Goal: Entertainment & Leisure: Browse casually

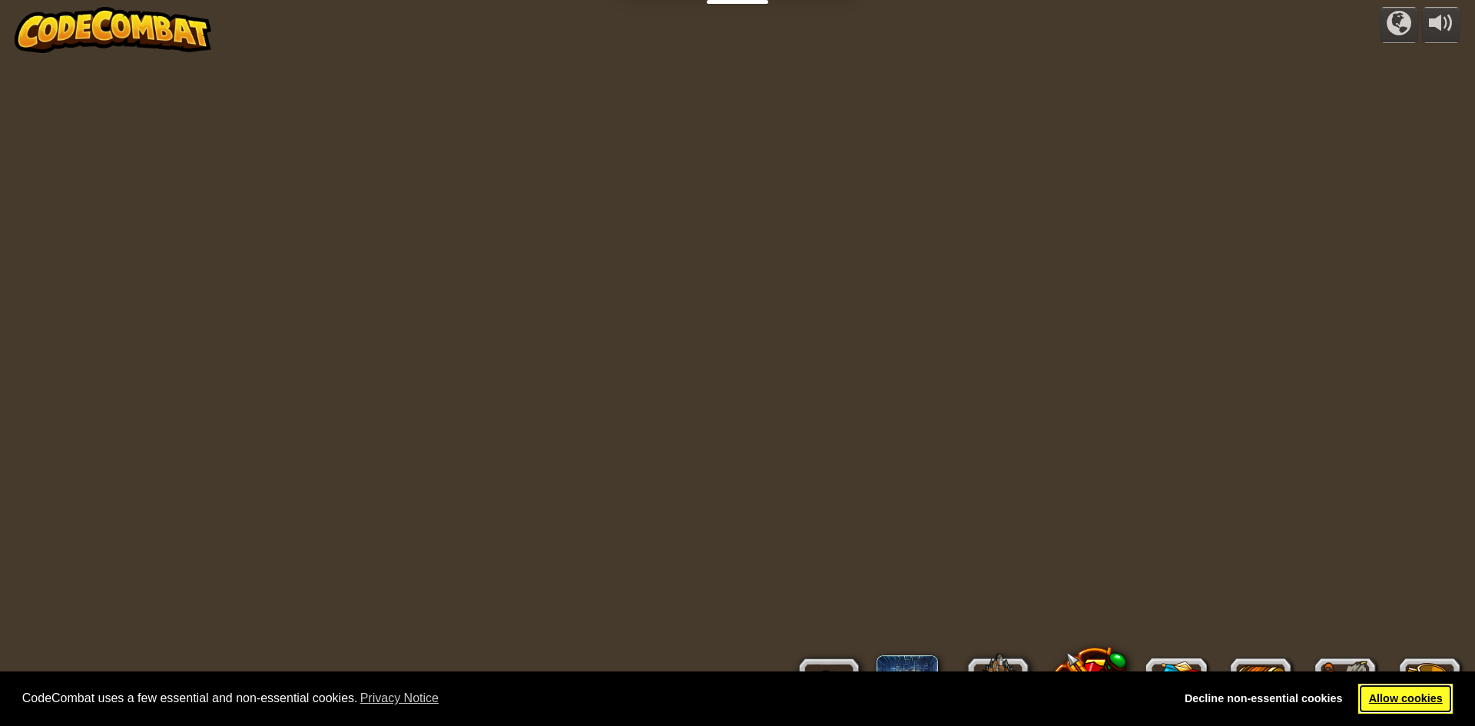
click at [1408, 697] on link "Allow cookies" at bounding box center [1405, 699] width 94 height 31
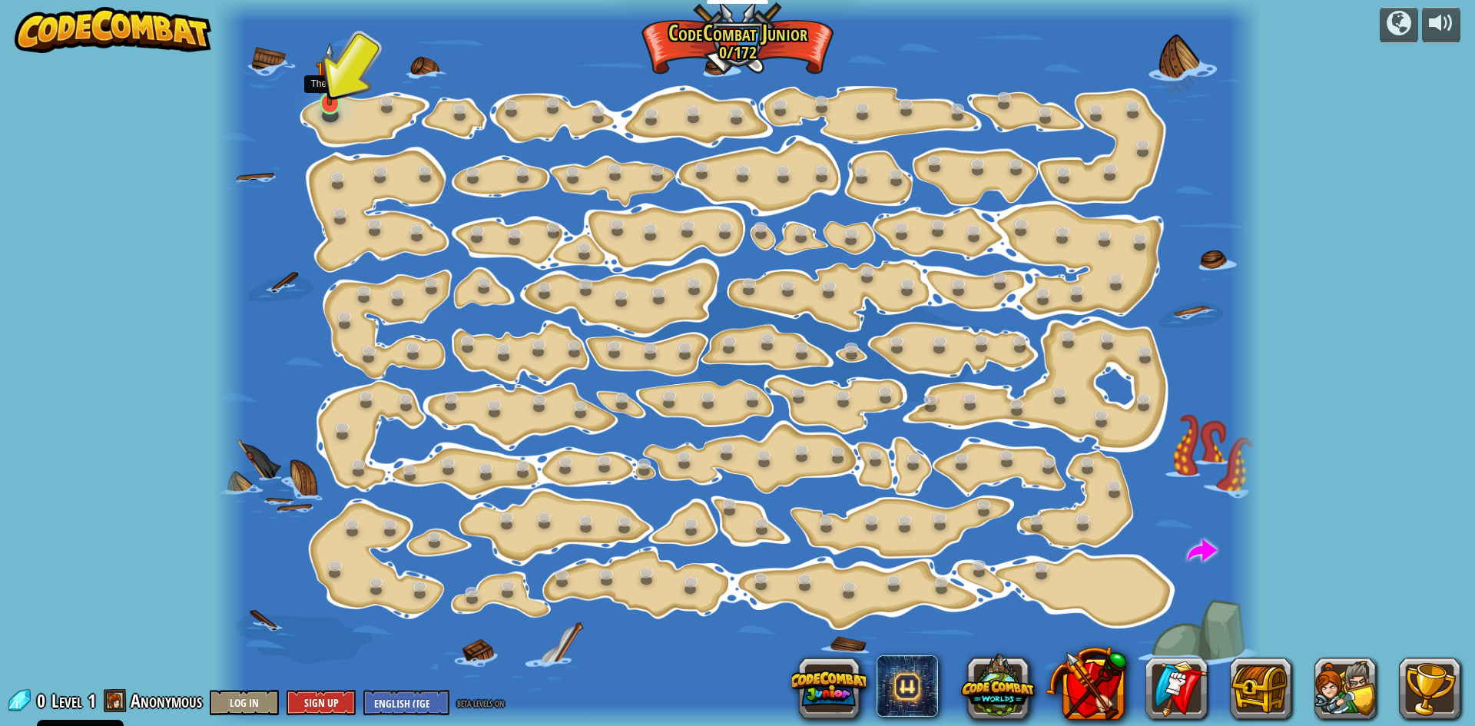
click at [327, 102] on img at bounding box center [330, 74] width 28 height 64
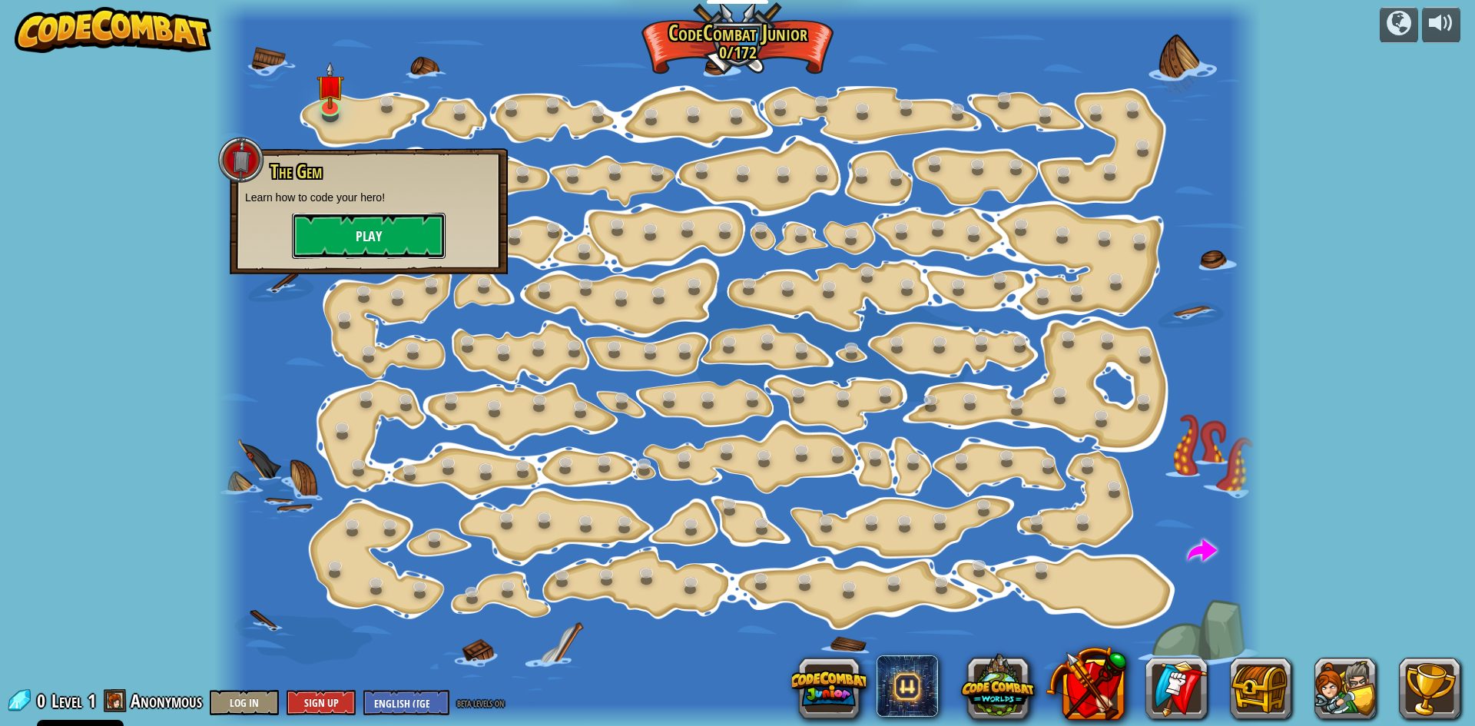
click at [363, 234] on button "Play" at bounding box center [369, 236] width 154 height 46
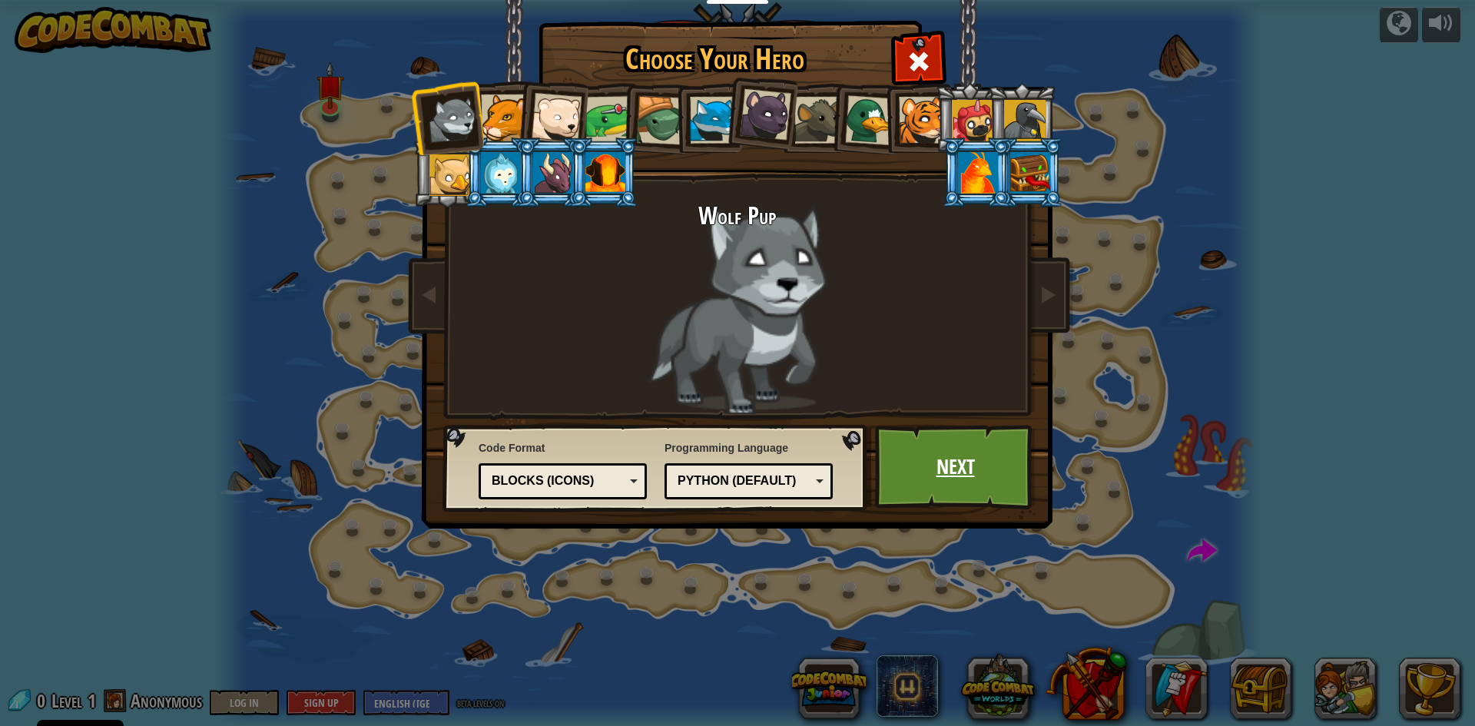
click at [944, 452] on link "Next" at bounding box center [955, 467] width 161 height 85
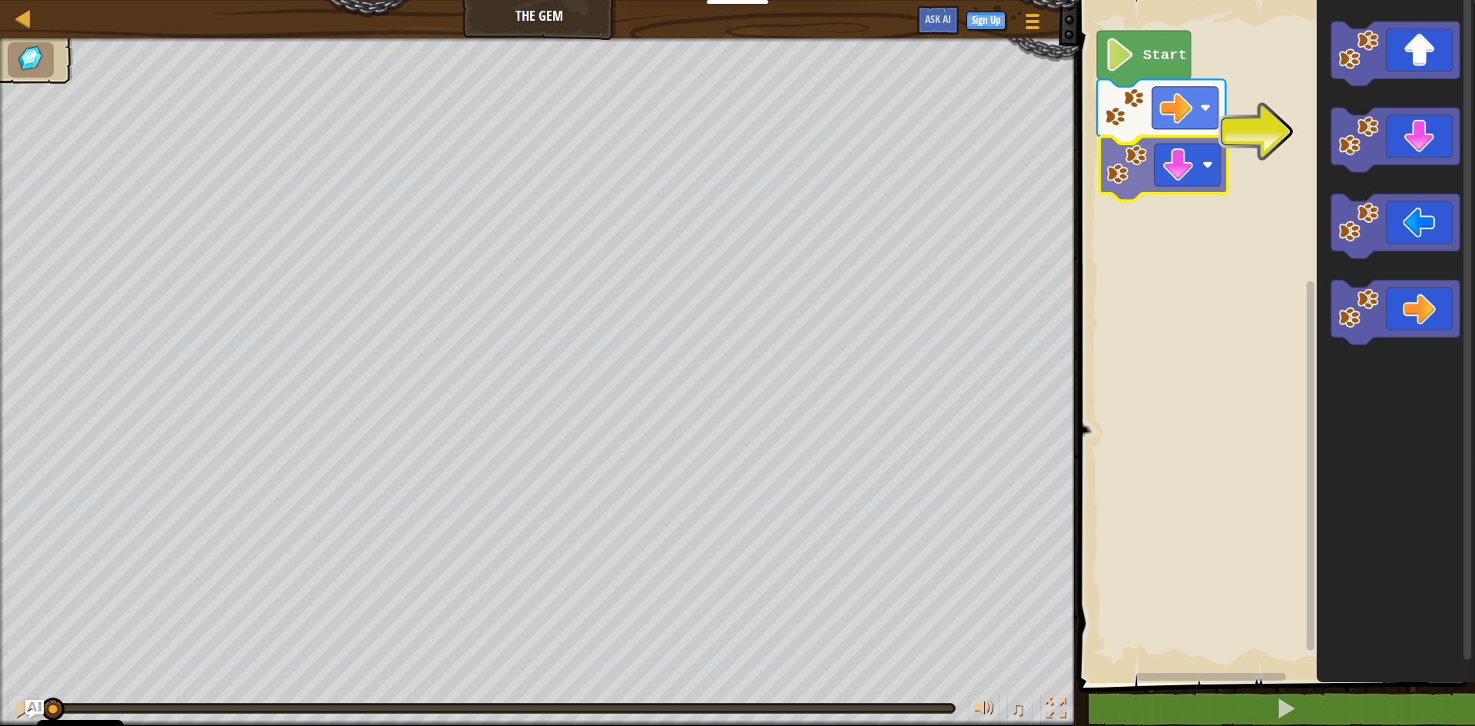
click at [1138, 176] on div "Start" at bounding box center [1274, 337] width 401 height 691
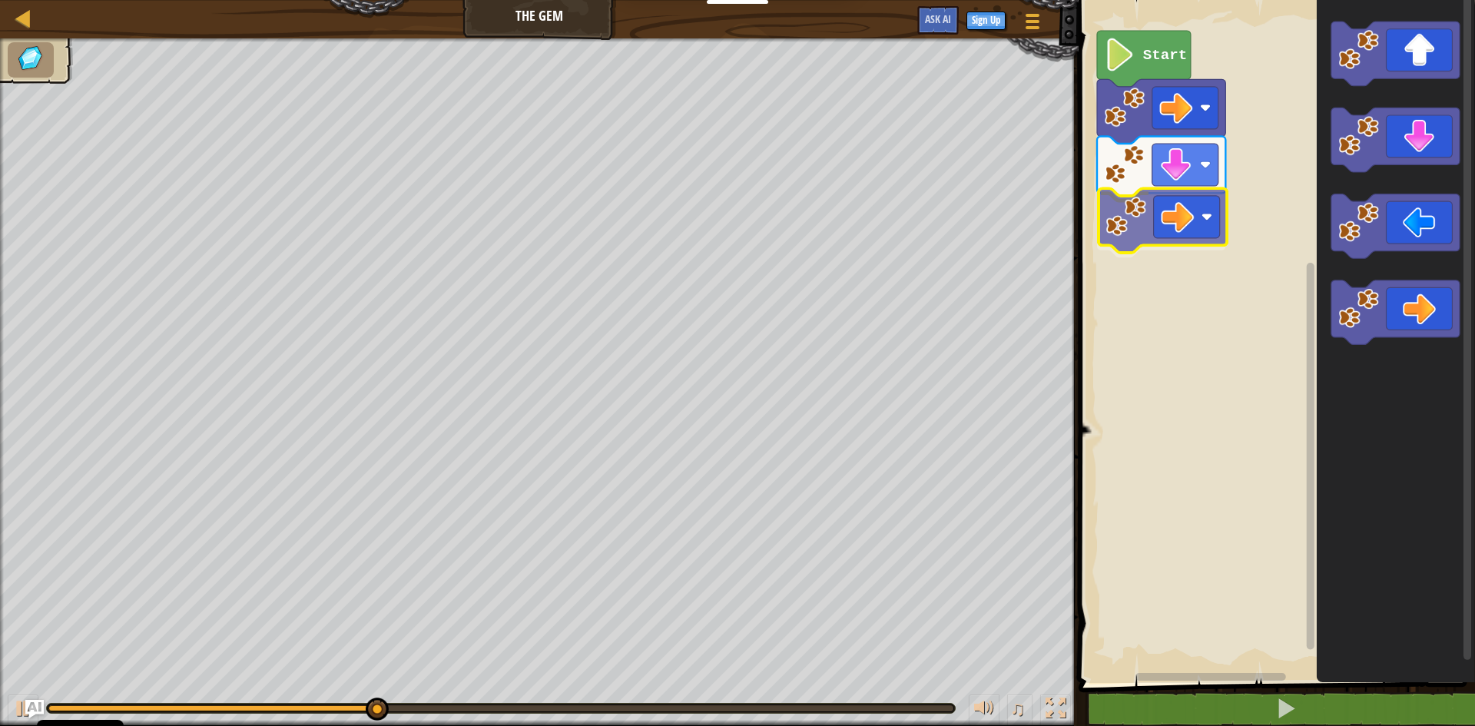
click at [1131, 233] on div "Start" at bounding box center [1274, 337] width 401 height 691
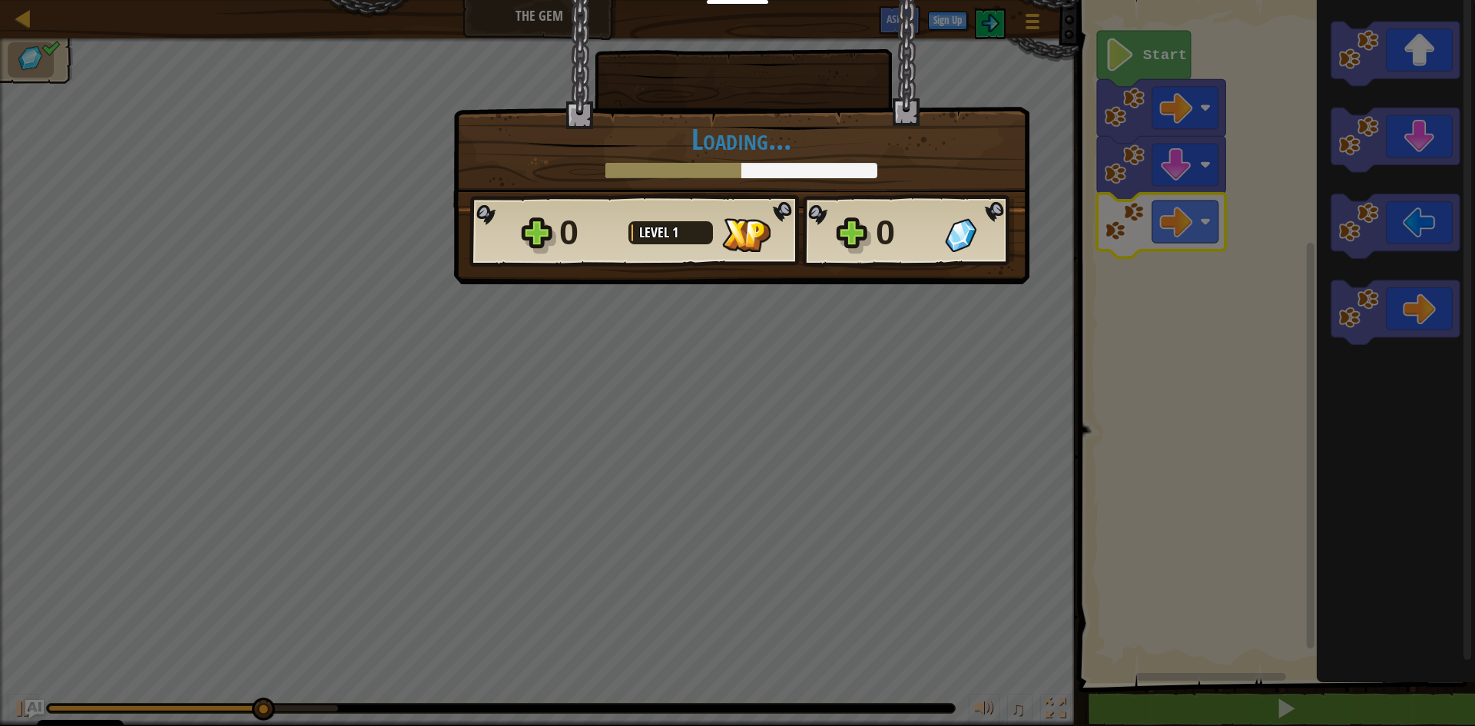
click at [1140, 55] on div "× How fun was this level? Loading... Reticulating Splines... Loading... 0 Level…" at bounding box center [737, 363] width 1475 height 726
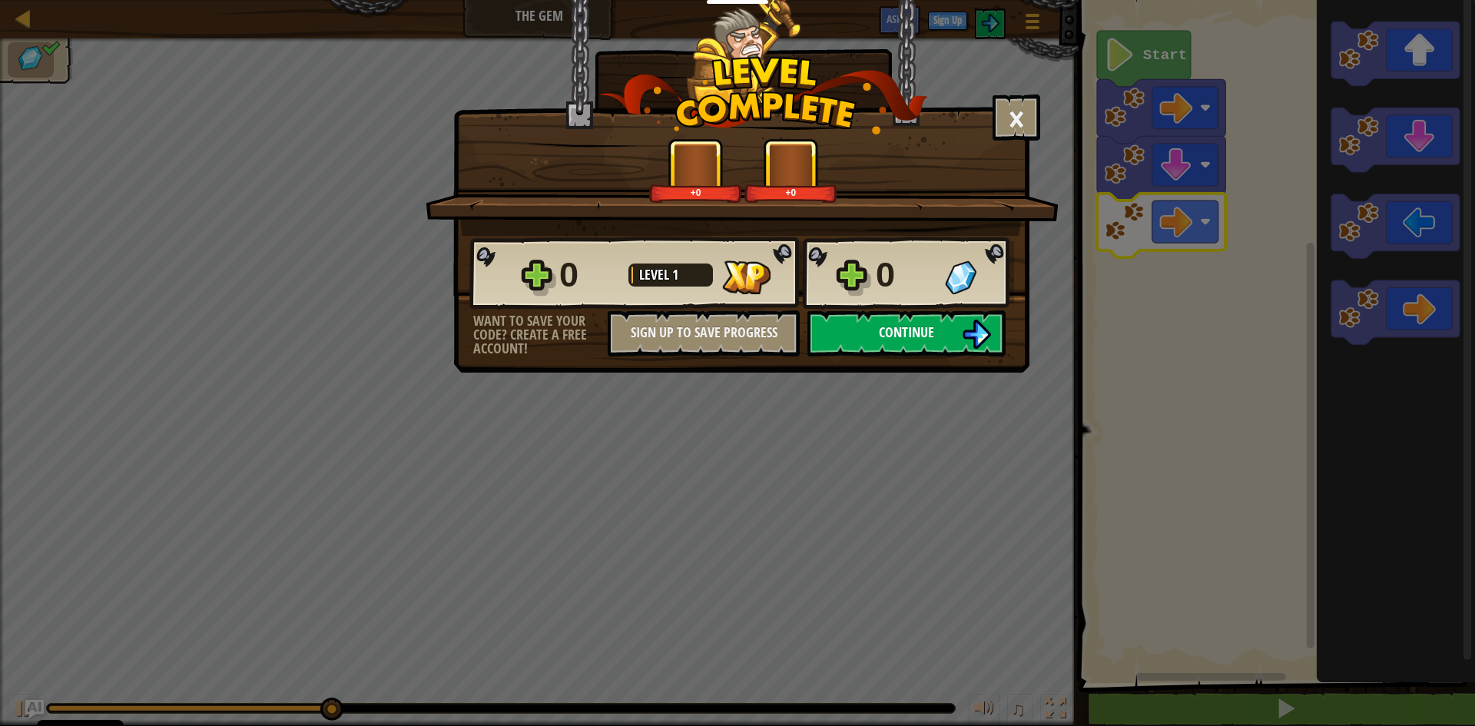
click at [866, 338] on button "Continue" at bounding box center [906, 333] width 198 height 46
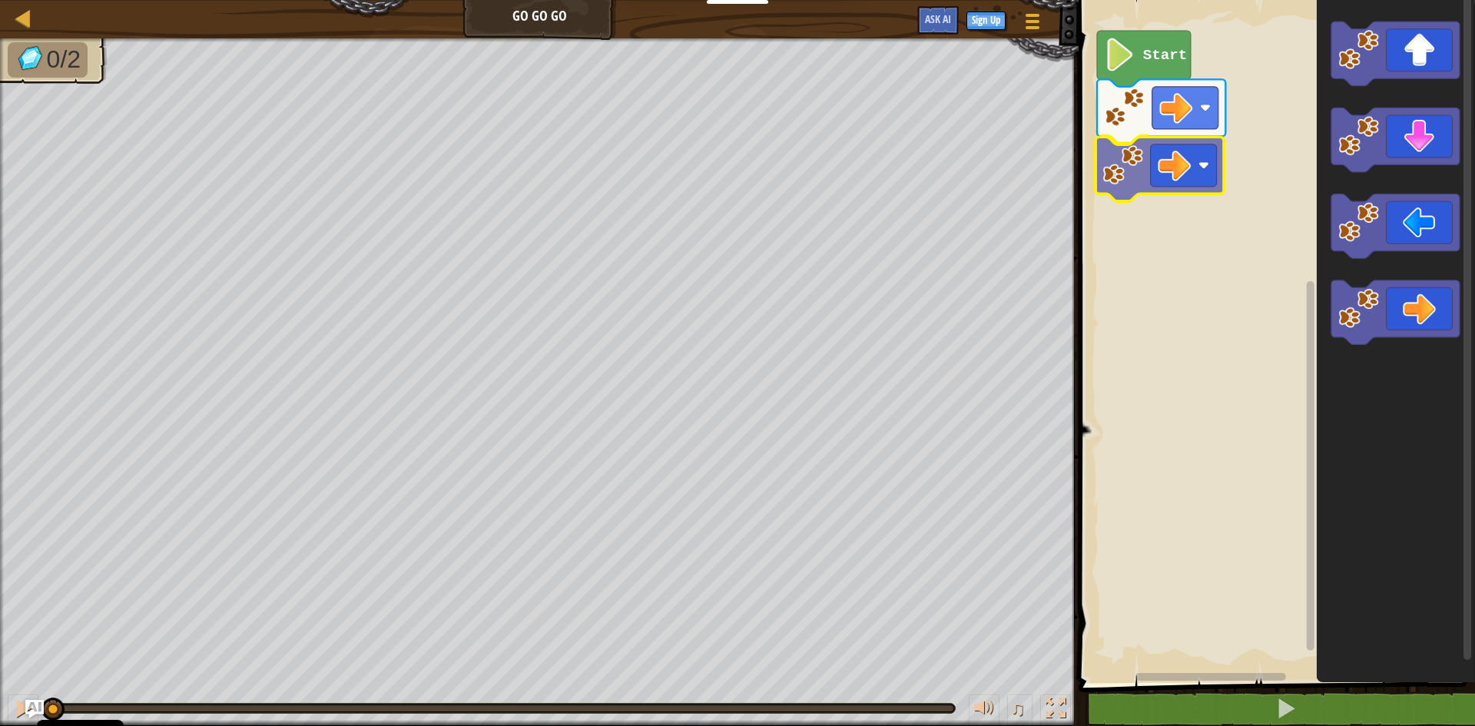
click at [1139, 162] on div "Start" at bounding box center [1274, 337] width 401 height 691
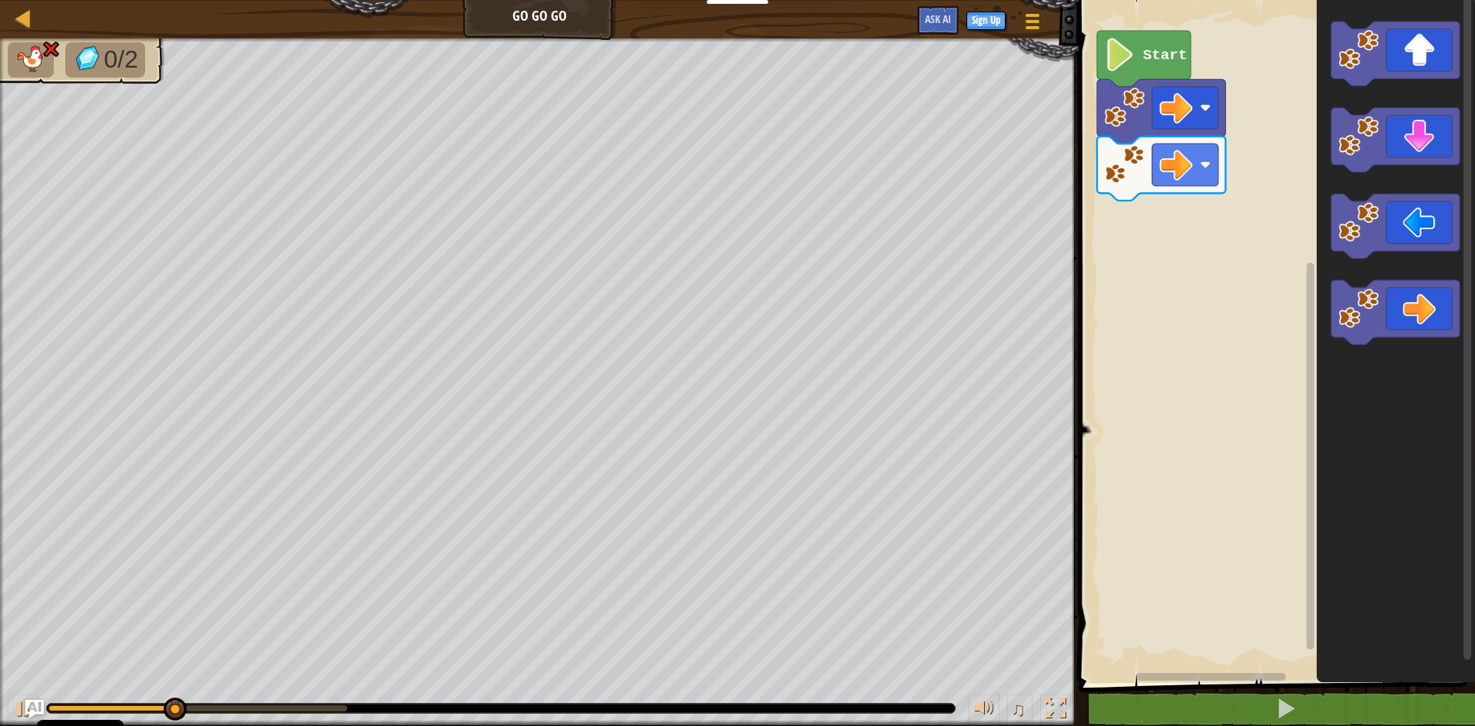
click at [1277, 147] on div "Start" at bounding box center [1274, 337] width 401 height 691
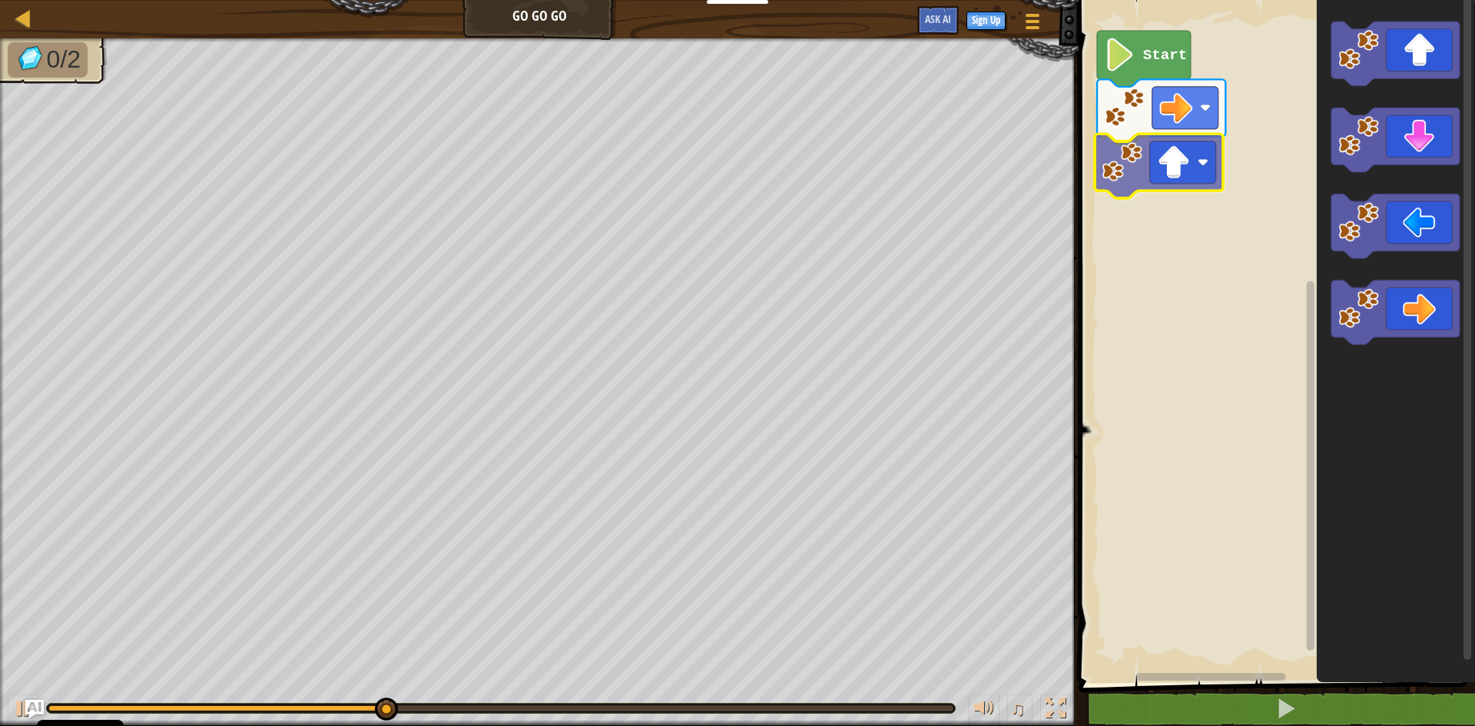
click at [1125, 162] on div "Start" at bounding box center [1274, 337] width 401 height 691
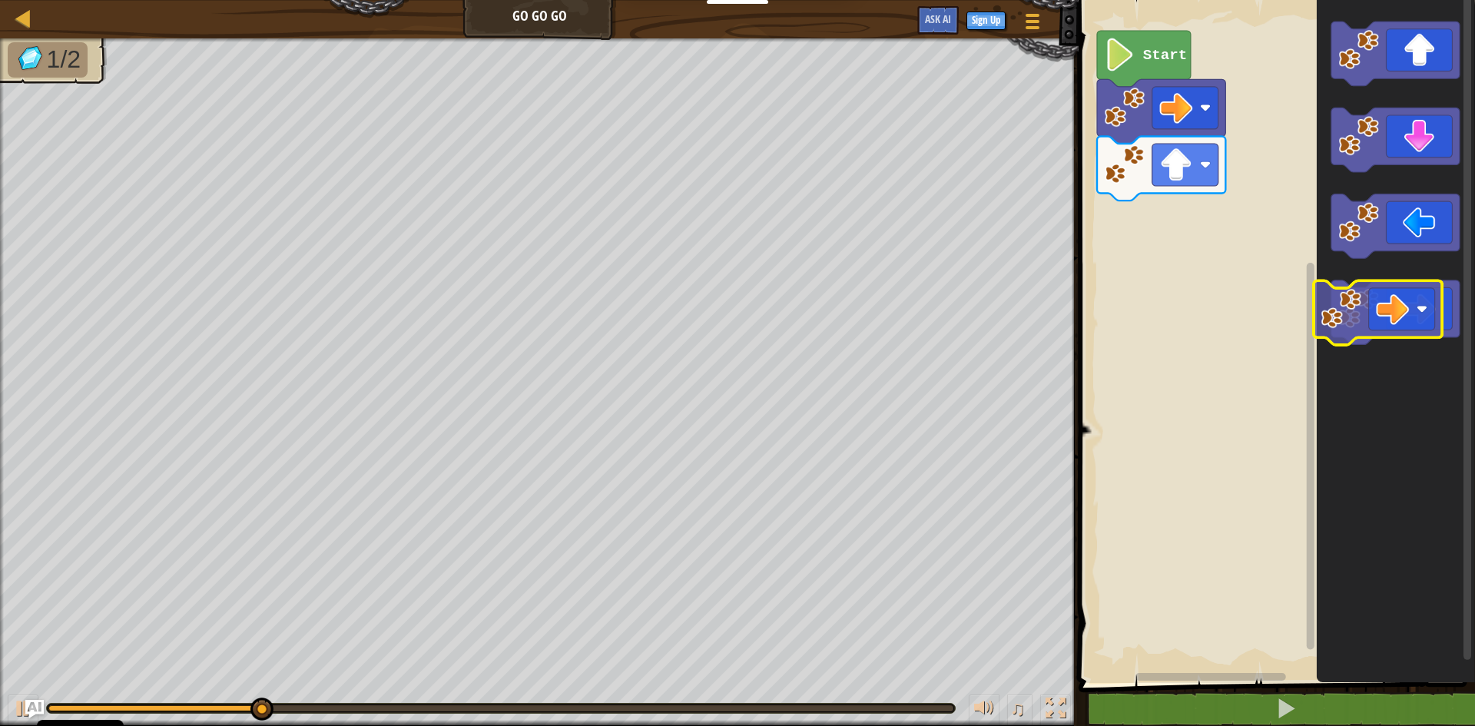
click at [1315, 305] on div "Start" at bounding box center [1274, 337] width 401 height 691
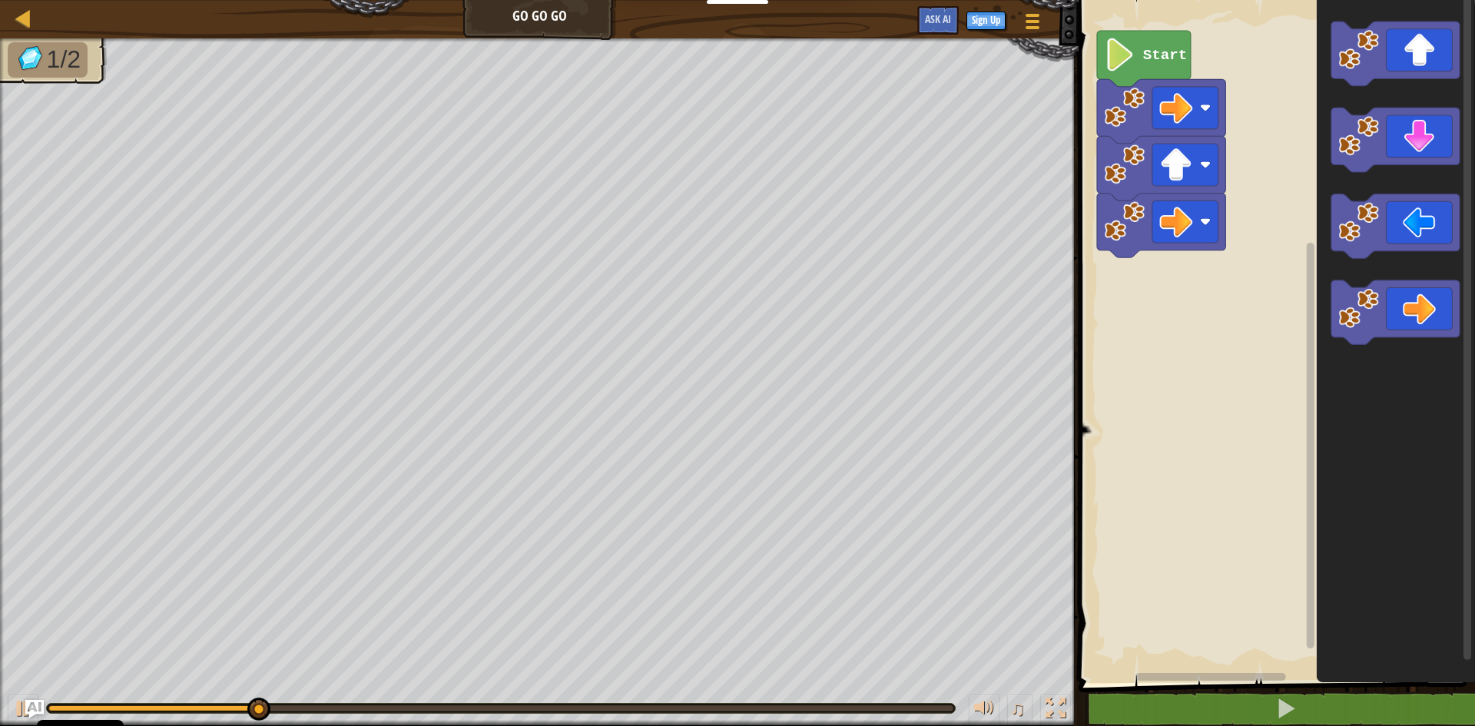
click at [1212, 255] on rect "Blockly Workspace" at bounding box center [1274, 337] width 401 height 691
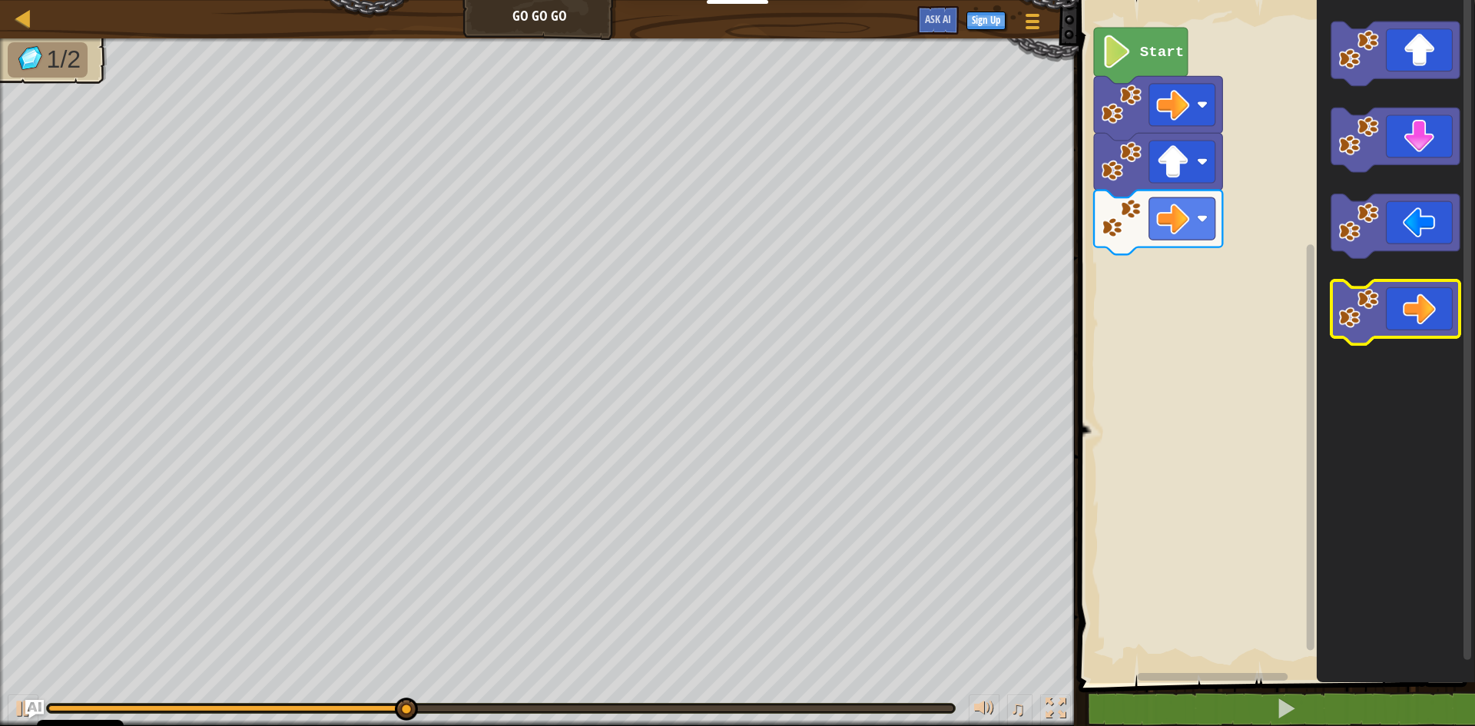
click at [1372, 320] on image "Blockly Workspace" at bounding box center [1358, 308] width 41 height 41
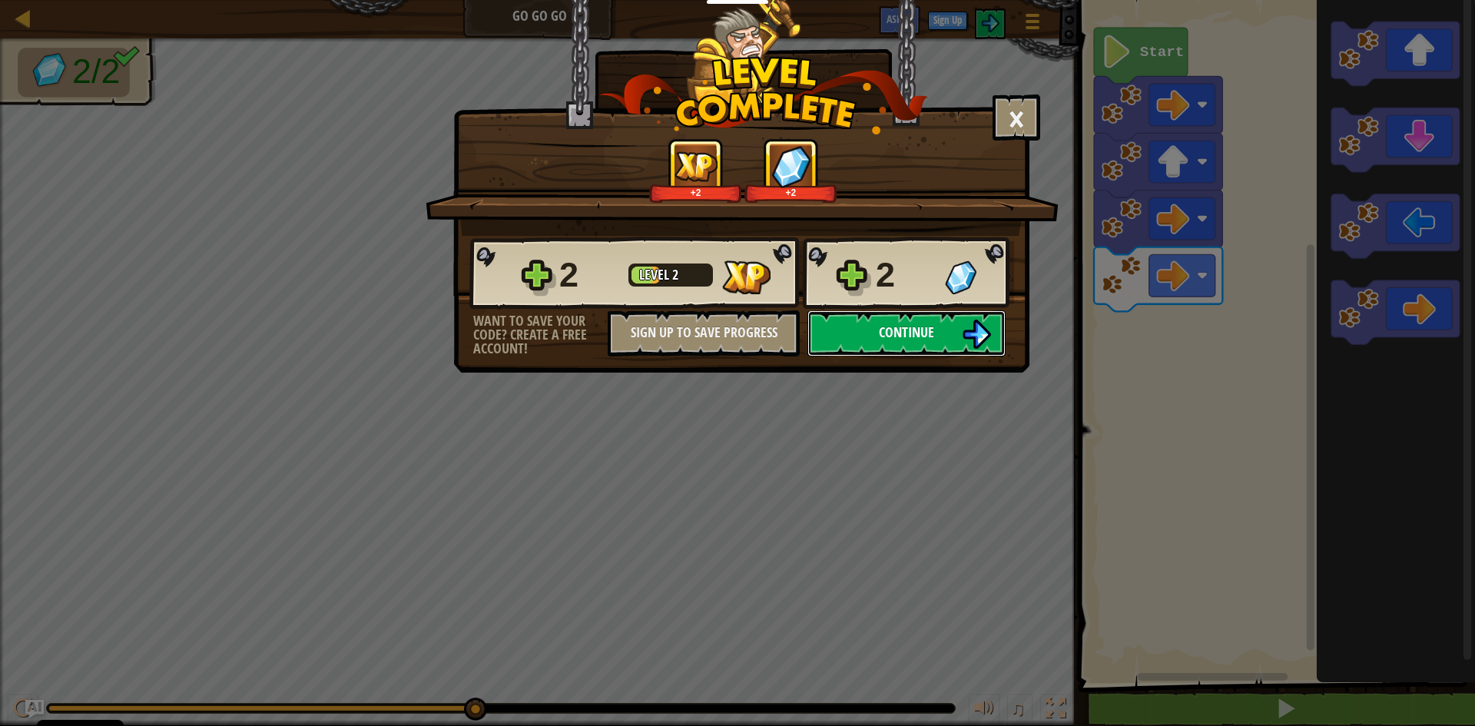
click at [915, 338] on span "Continue" at bounding box center [906, 332] width 55 height 19
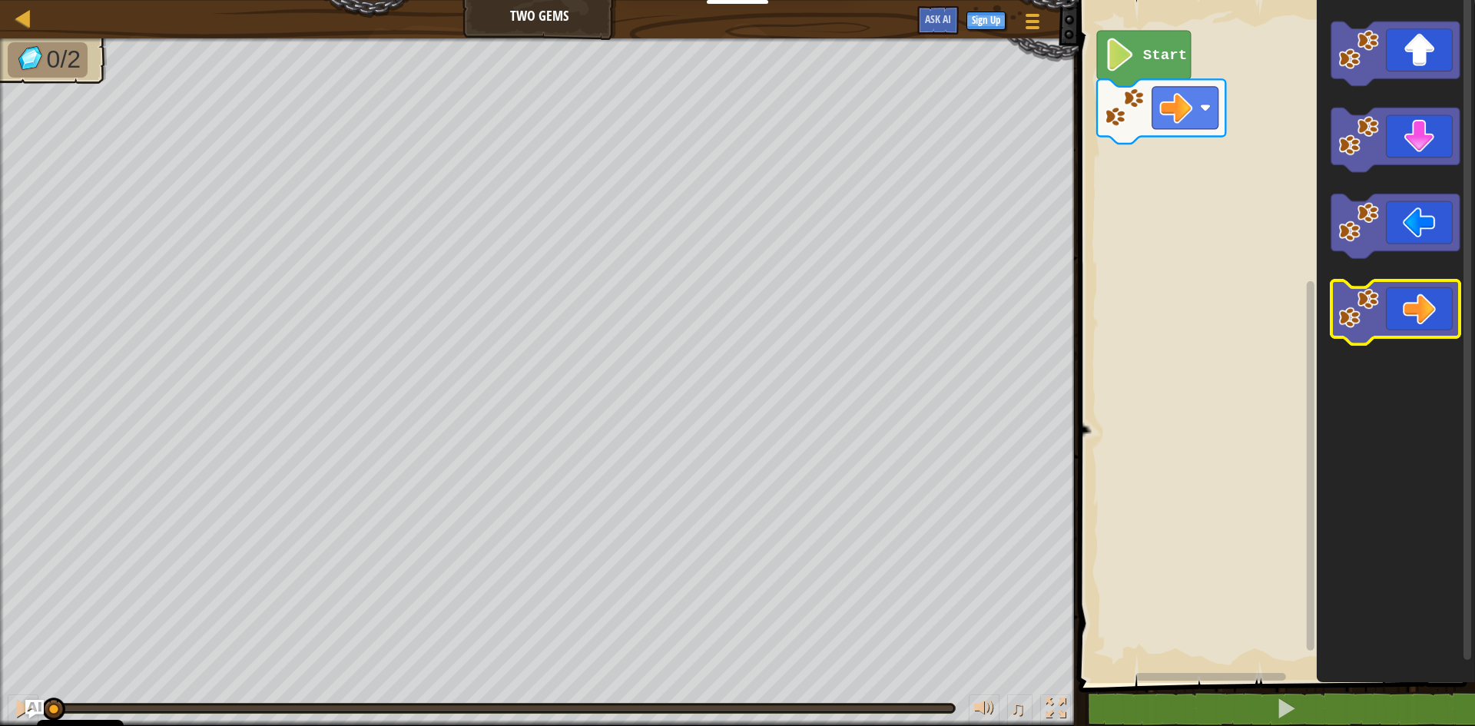
click at [1339, 317] on g "Blockly Workspace" at bounding box center [1395, 312] width 128 height 65
click at [1335, 324] on icon "Blockly Workspace" at bounding box center [1395, 312] width 128 height 65
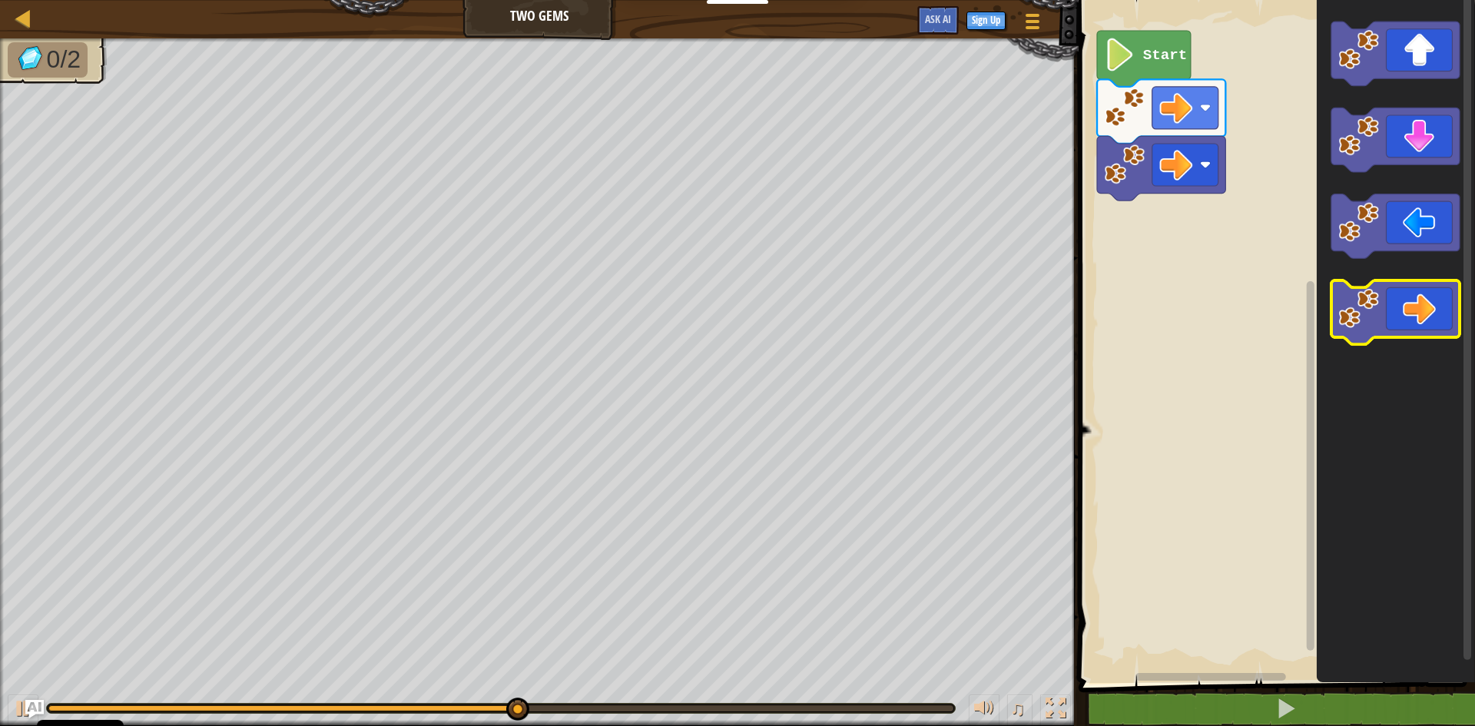
click at [1391, 315] on icon "Blockly Workspace" at bounding box center [1395, 312] width 128 height 65
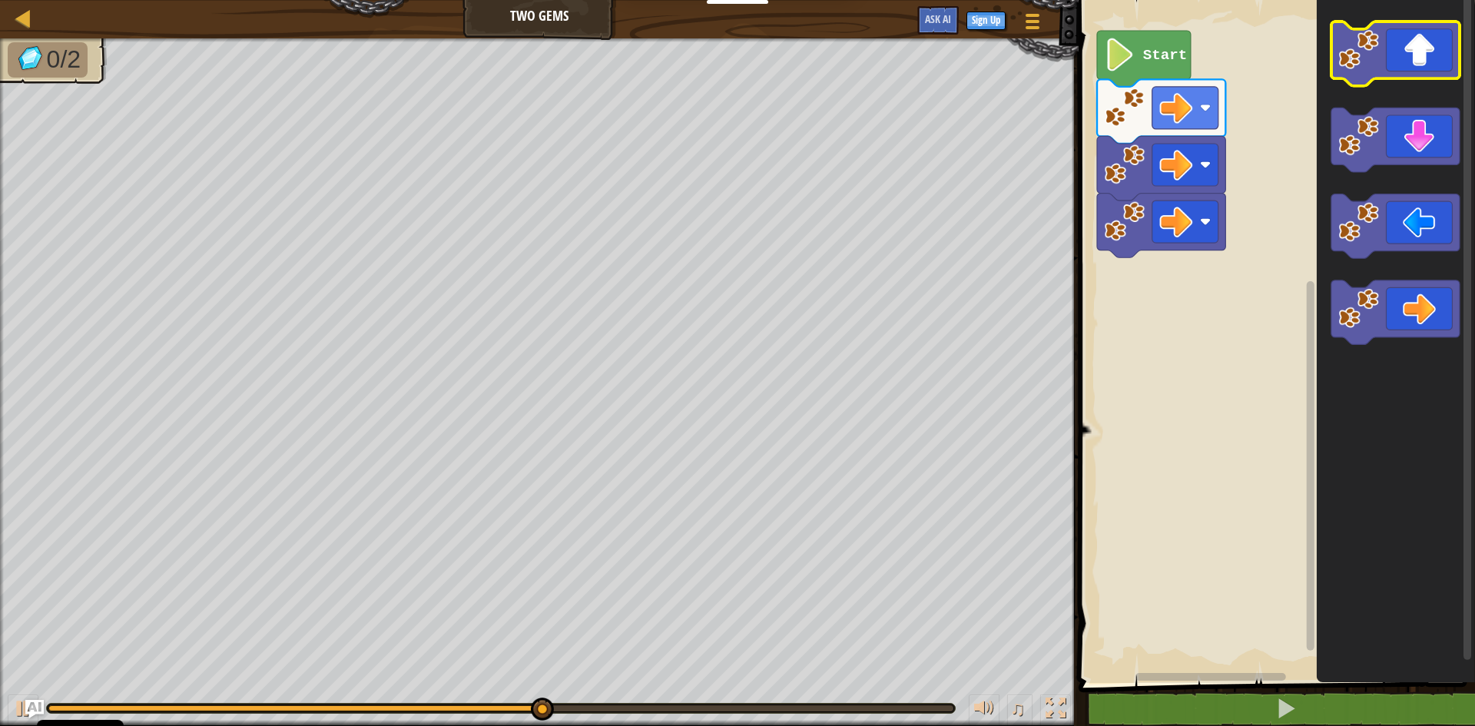
click at [1350, 75] on icon "Blockly Workspace" at bounding box center [1395, 54] width 128 height 65
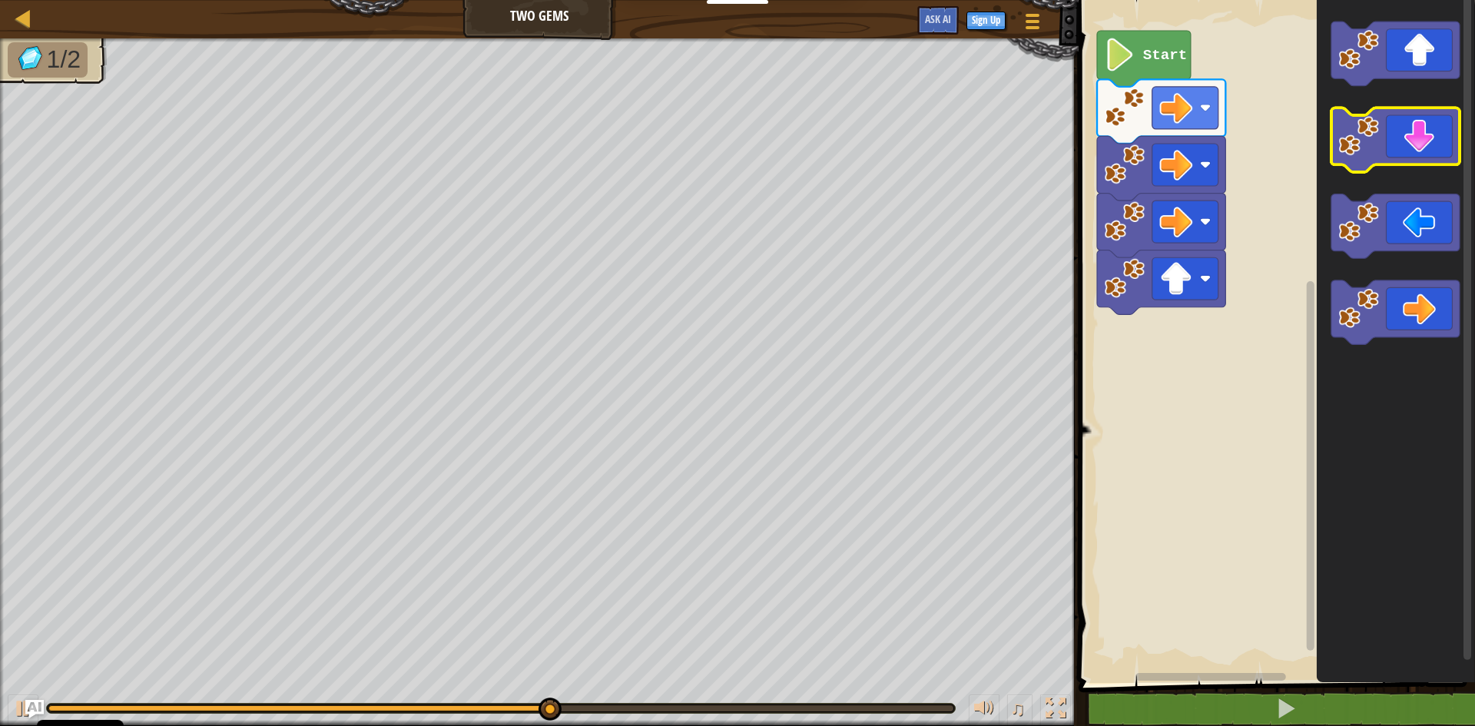
click at [1346, 132] on image "Blockly Workspace" at bounding box center [1358, 136] width 41 height 41
click at [1351, 146] on image "Blockly Workspace" at bounding box center [1358, 136] width 41 height 41
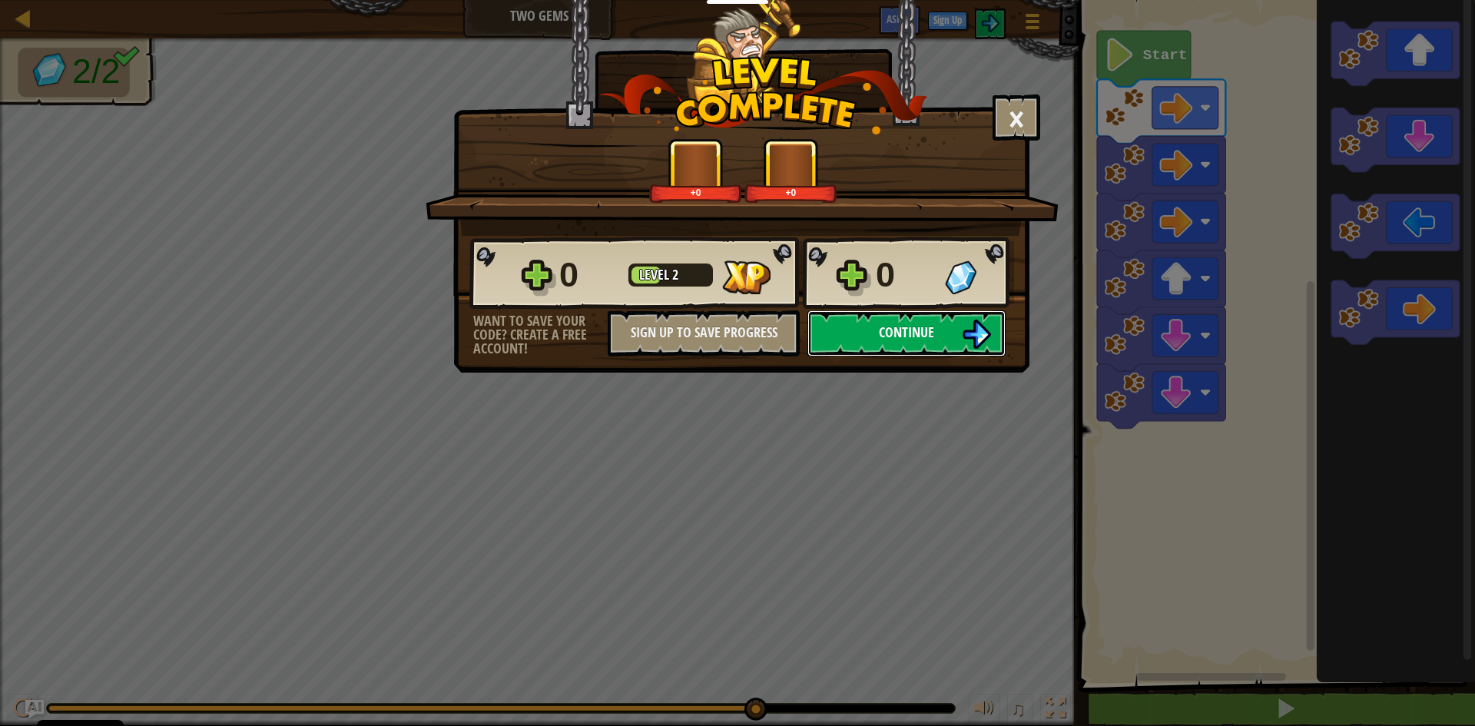
click at [890, 331] on span "Continue" at bounding box center [906, 332] width 55 height 19
